Goal: Communication & Community: Answer question/provide support

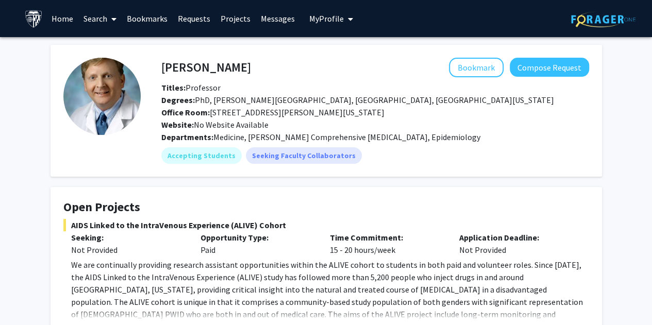
click at [276, 22] on link "Messages" at bounding box center [278, 19] width 44 height 36
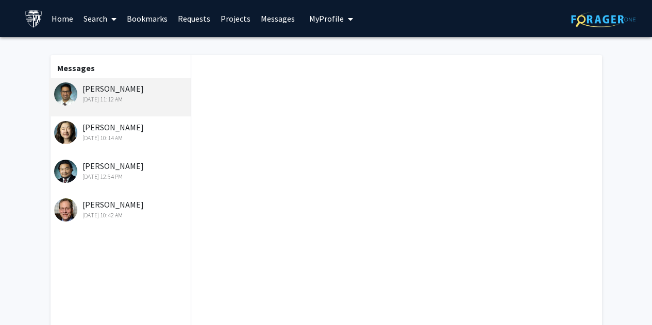
scroll to position [34, 0]
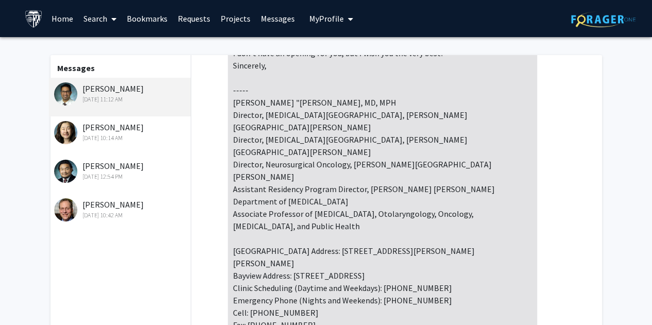
click at [121, 137] on div "[DATE] 10:14 AM" at bounding box center [121, 138] width 135 height 9
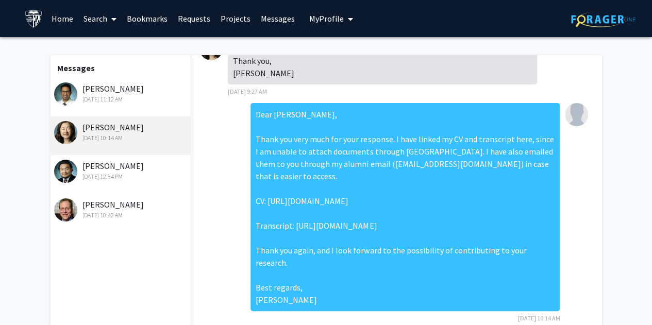
scroll to position [25, 0]
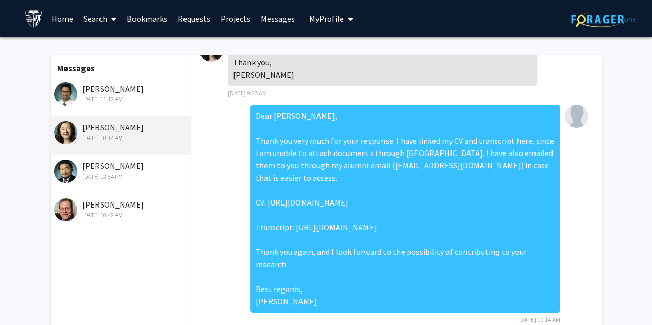
click at [266, 194] on div "Dear [PERSON_NAME], Thank you very much for your response. I have linked my CV …" at bounding box center [405, 209] width 309 height 208
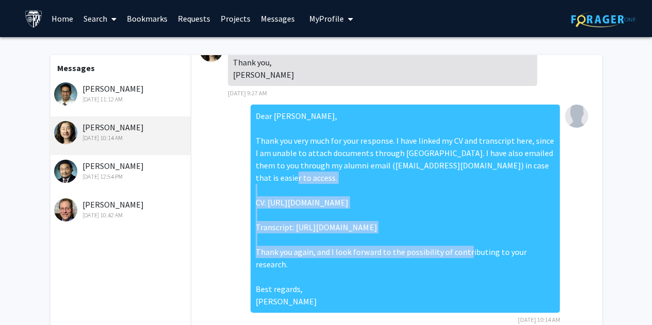
drag, startPoint x: 266, startPoint y: 194, endPoint x: 373, endPoint y: 218, distance: 110.4
click at [373, 218] on div "Dear [PERSON_NAME], Thank you very much for your response. I have linked my CV …" at bounding box center [405, 209] width 309 height 208
copy div "[URL][DOMAIN_NAME]"
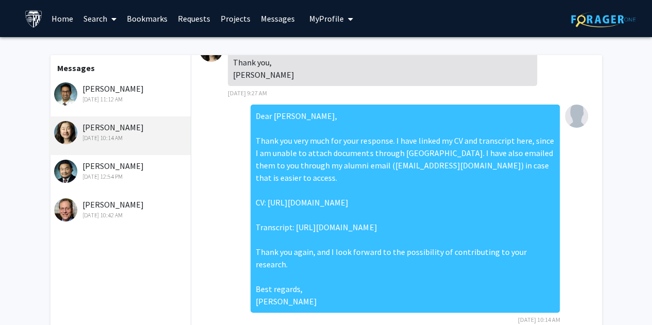
click at [310, 180] on div "Dear [PERSON_NAME], Thank you very much for your response. I have linked my CV …" at bounding box center [405, 209] width 309 height 208
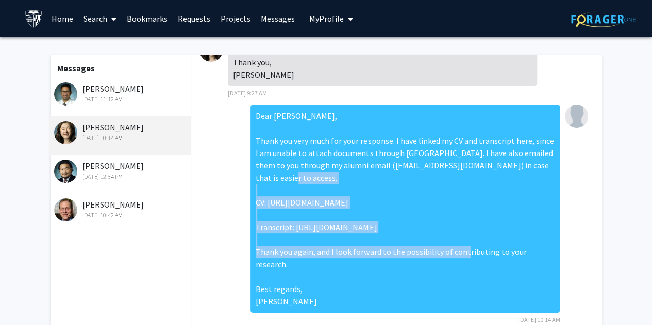
drag, startPoint x: 370, startPoint y: 215, endPoint x: 260, endPoint y: 187, distance: 112.8
click at [260, 187] on div "Dear [PERSON_NAME], Thank you very much for your response. I have linked my CV …" at bounding box center [405, 209] width 309 height 208
copy div "[URL][DOMAIN_NAME]"
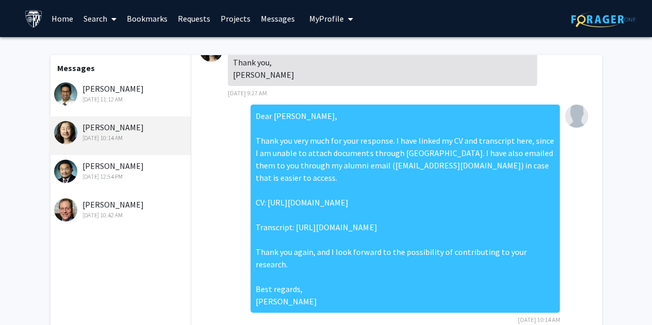
click at [203, 142] on div "Dear [PERSON_NAME], Thank you very much for your response. I have linked my CV …" at bounding box center [397, 218] width 394 height 227
